Goal: Find specific page/section: Find specific page/section

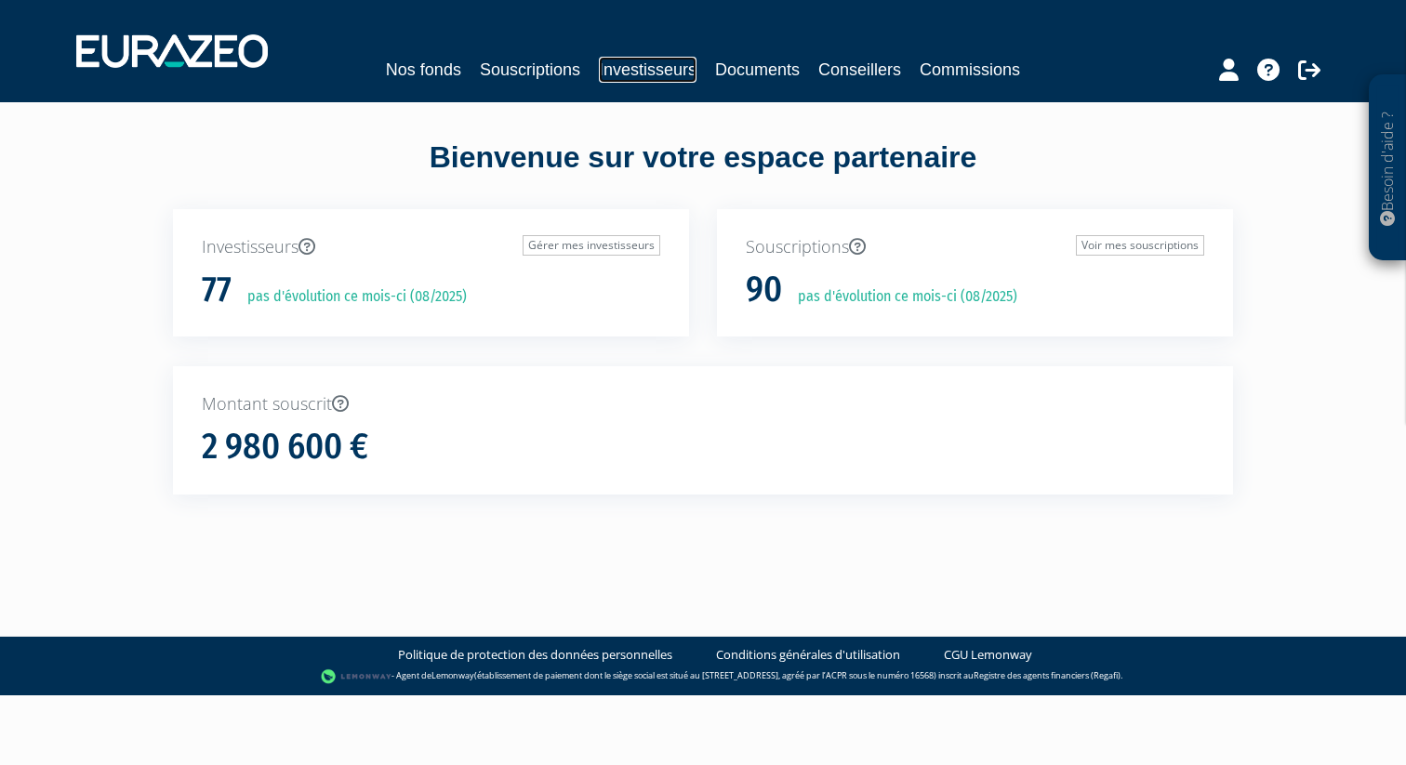
click at [644, 73] on link "Investisseurs" at bounding box center [648, 70] width 98 height 26
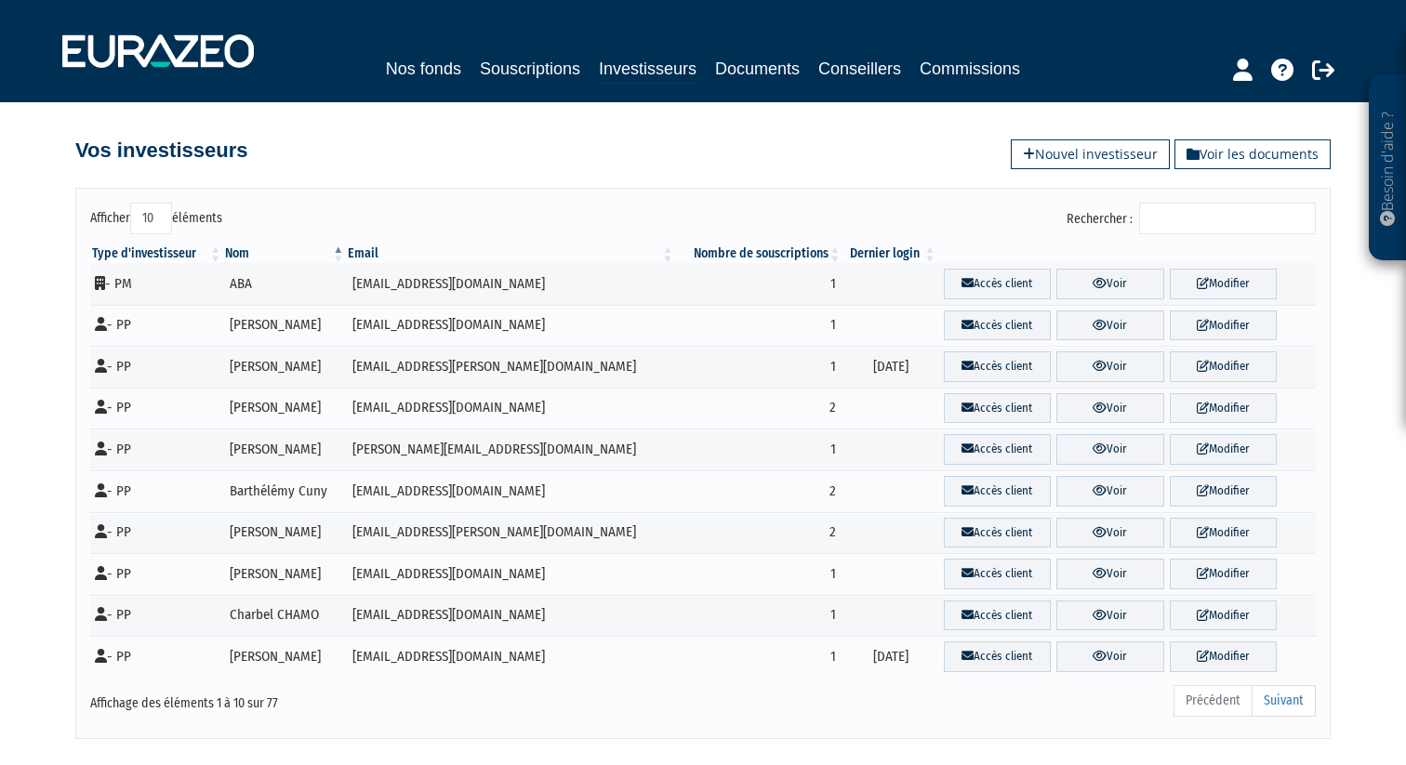
click at [1220, 207] on input "Rechercher :" at bounding box center [1227, 219] width 177 height 32
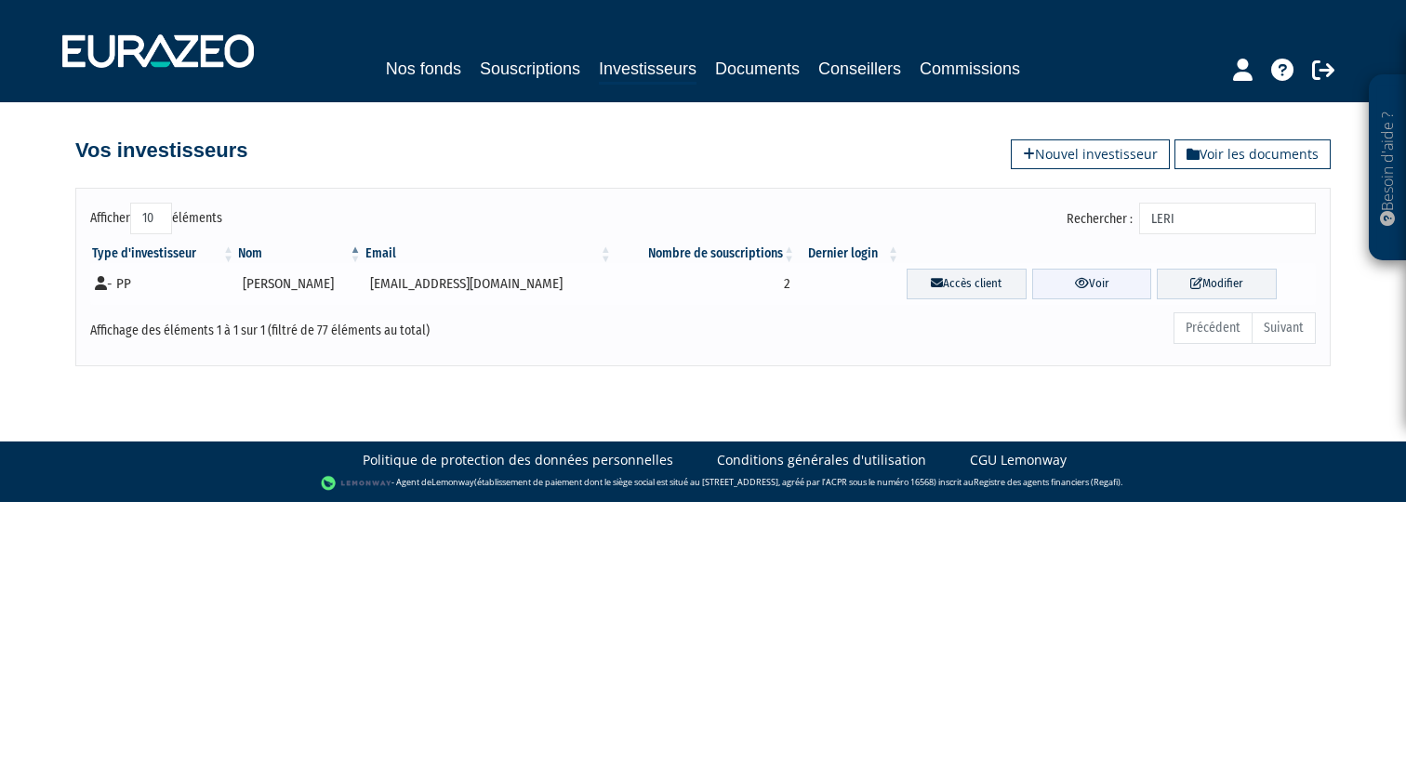
type input "LERI"
click at [1055, 286] on link "Voir" at bounding box center [1092, 284] width 120 height 31
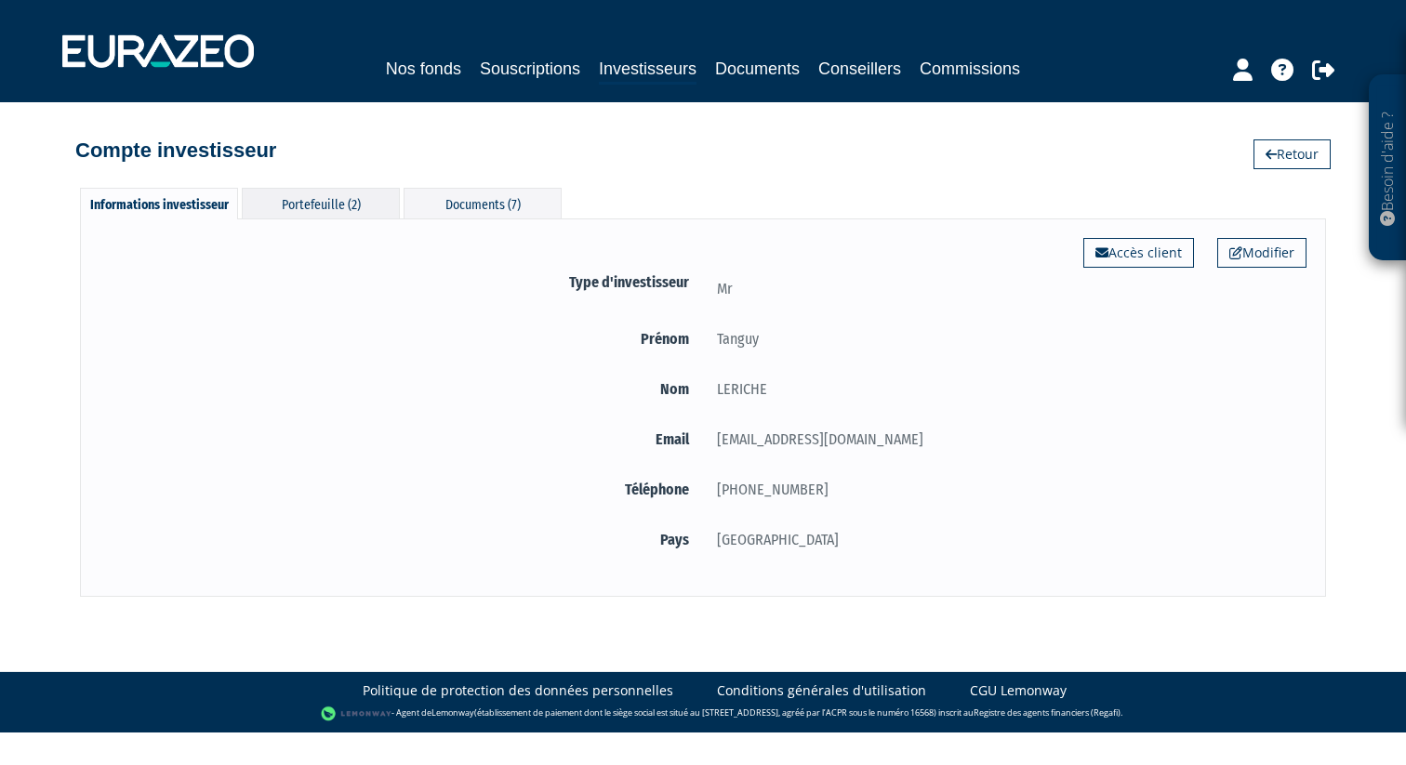
click at [305, 201] on div "Portefeuille (2)" at bounding box center [321, 203] width 158 height 31
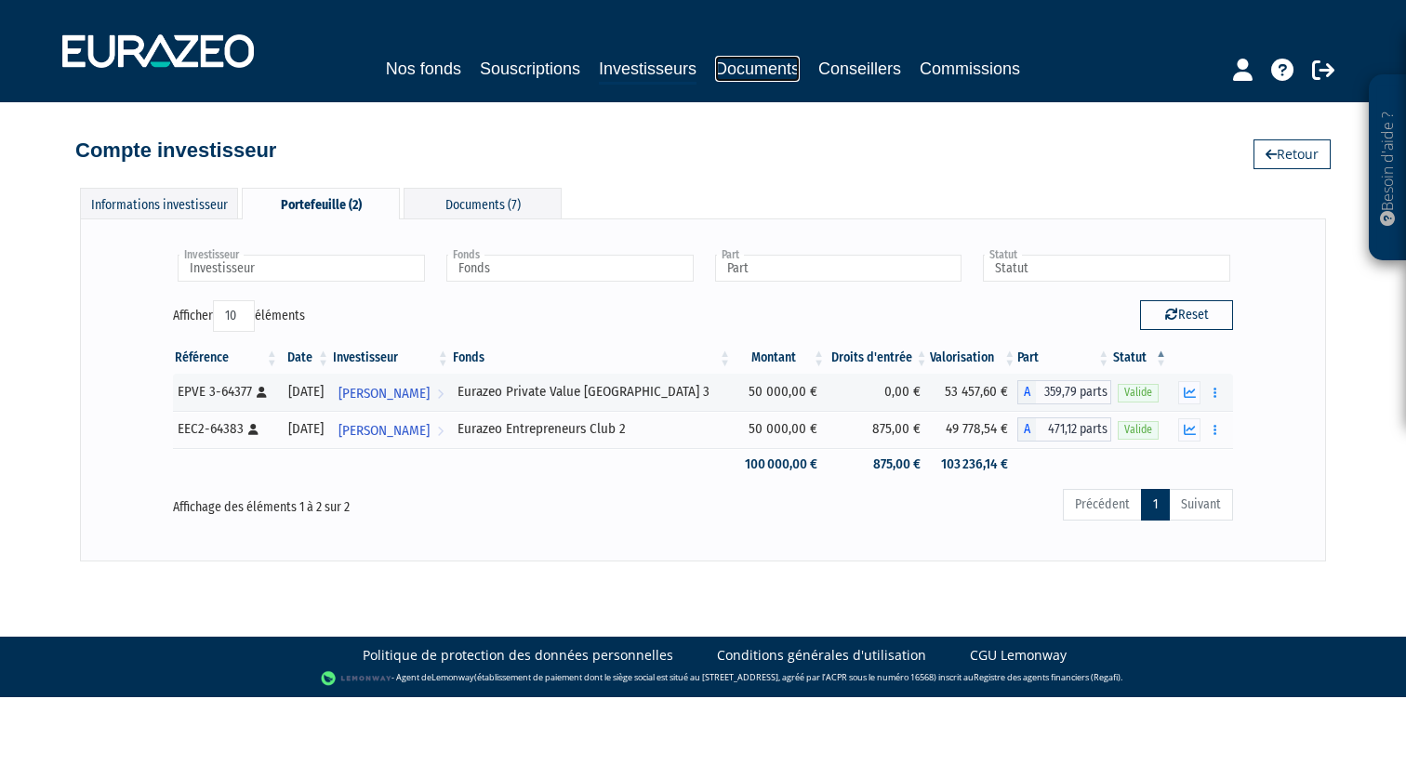
click at [782, 64] on link "Documents" at bounding box center [757, 69] width 85 height 26
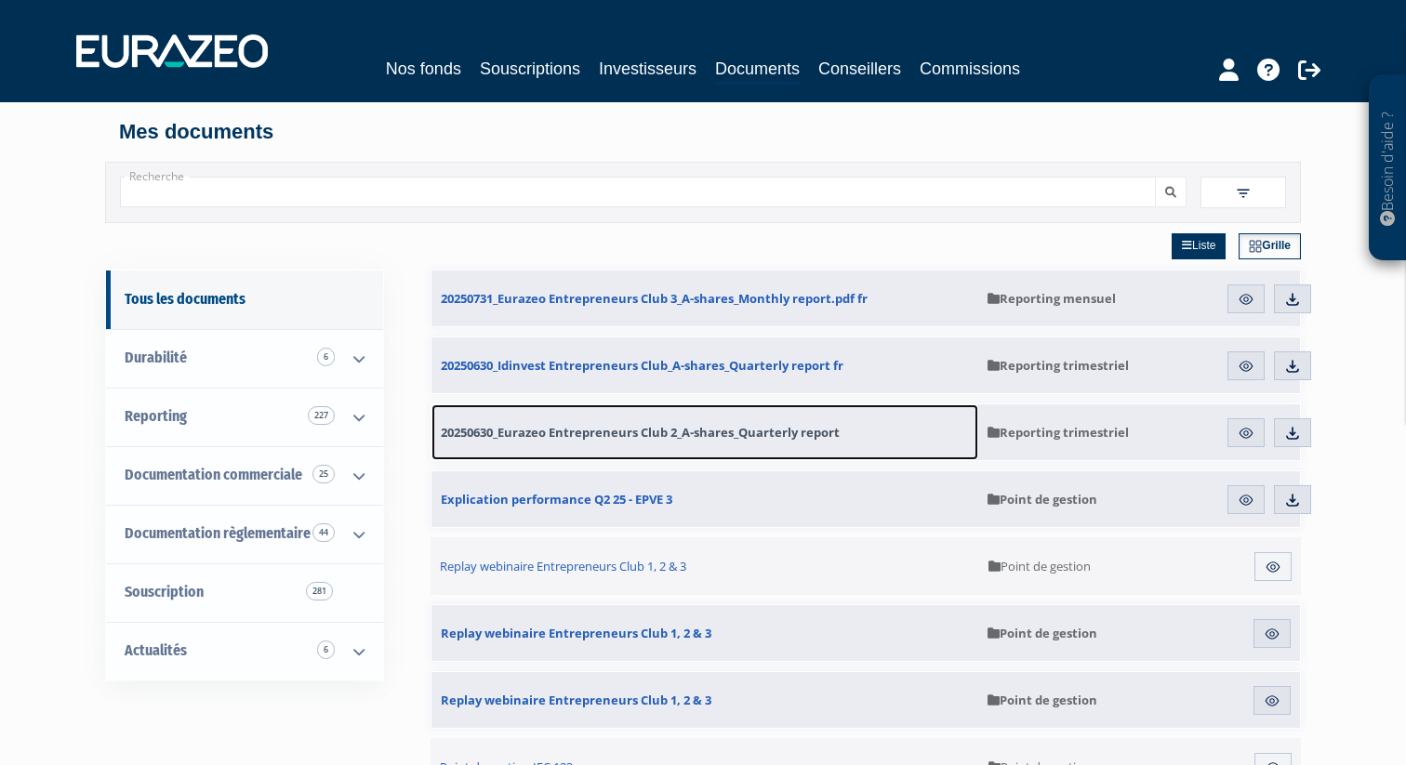
click at [601, 432] on span "20250630_Eurazeo Entrepreneurs Club 2_A-shares_Quarterly report" at bounding box center [640, 432] width 399 height 17
